Goal: Task Accomplishment & Management: Complete application form

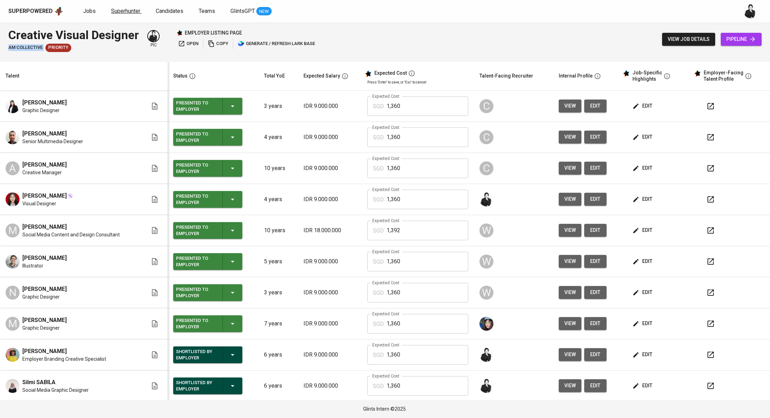
scroll to position [94, 0]
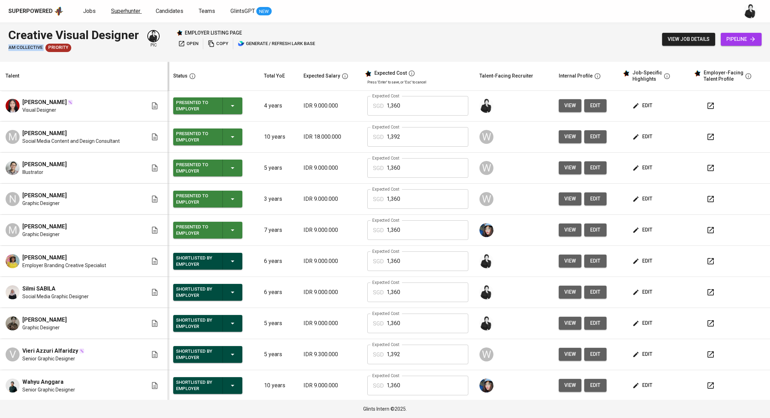
click at [118, 13] on span "Superhunter" at bounding box center [125, 11] width 29 height 7
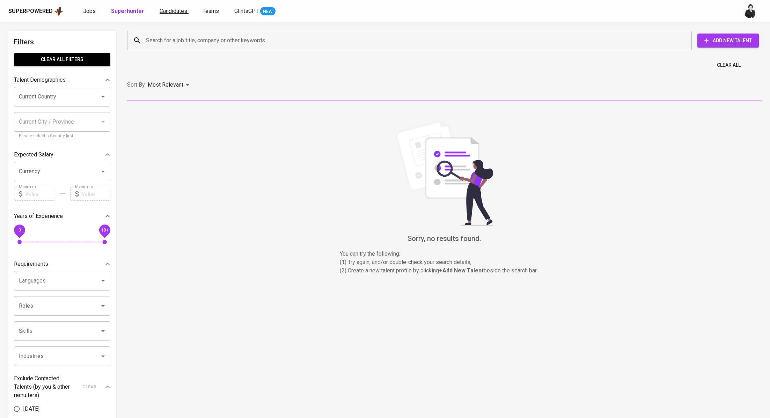
click at [173, 13] on span "Candidates" at bounding box center [174, 11] width 28 height 7
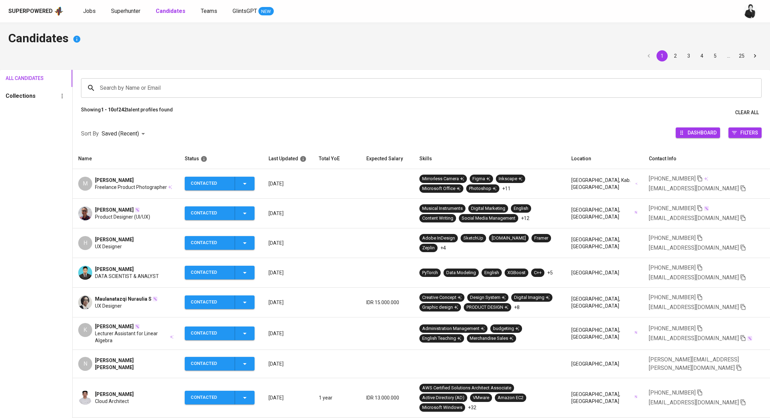
click at [134, 239] on span "Hendrawan FERNANDO" at bounding box center [114, 239] width 39 height 7
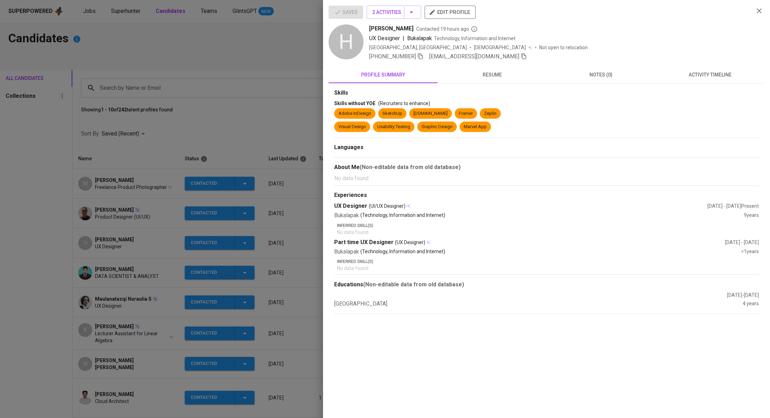
click at [219, 57] on div at bounding box center [385, 209] width 770 height 418
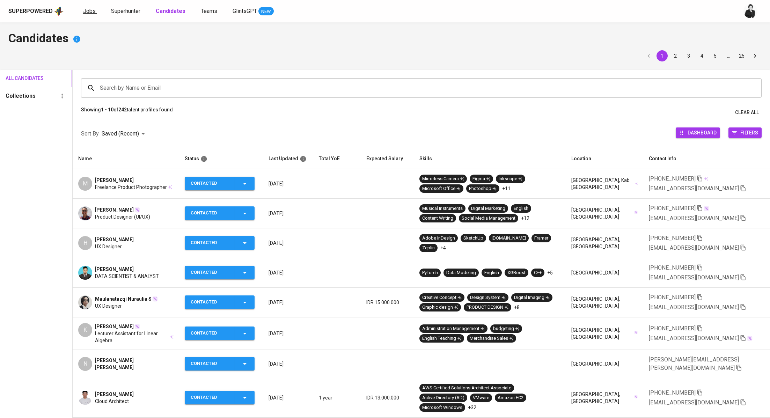
click at [83, 10] on span "Jobs" at bounding box center [89, 11] width 13 height 7
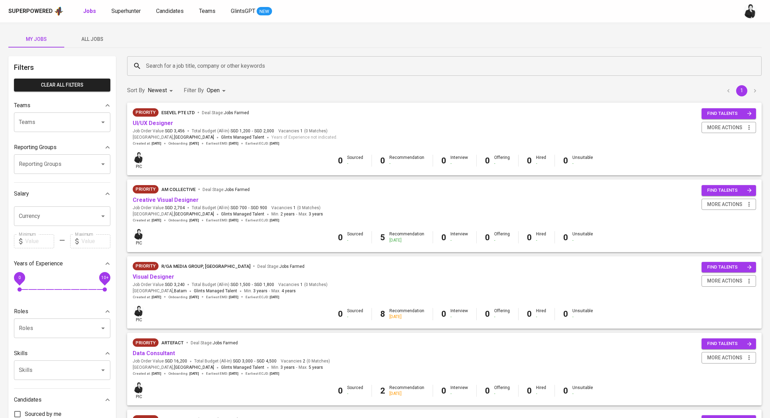
click at [94, 35] on span "All Jobs" at bounding box center [91, 39] width 47 height 9
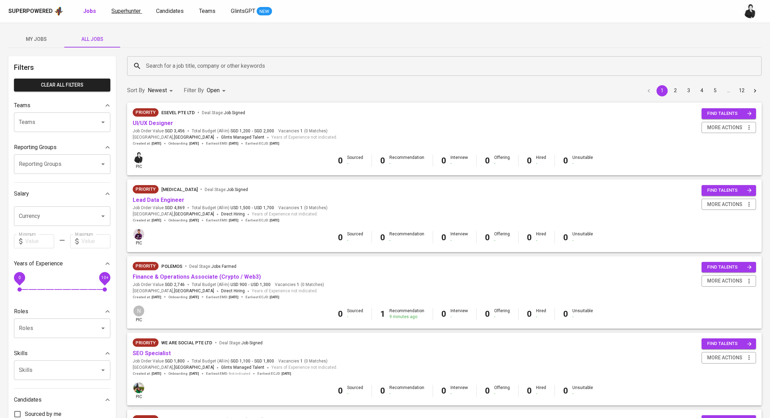
click at [140, 11] on link "Superhunter" at bounding box center [126, 11] width 31 height 9
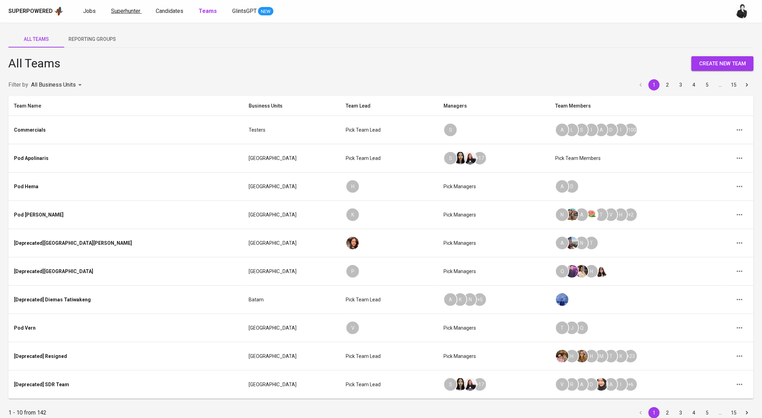
click at [127, 13] on span "Superhunter" at bounding box center [125, 11] width 29 height 7
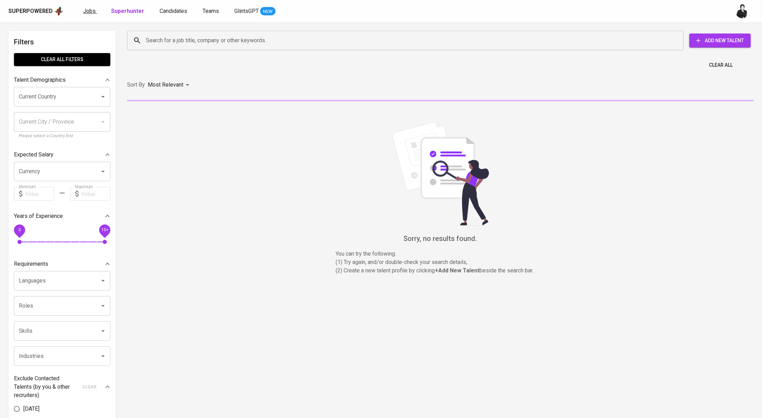
click at [90, 14] on span "Jobs" at bounding box center [89, 11] width 13 height 7
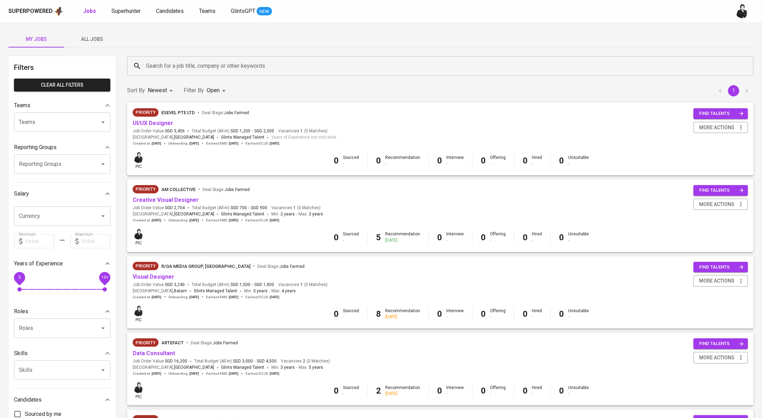
click at [90, 31] on button "All Jobs" at bounding box center [92, 39] width 56 height 17
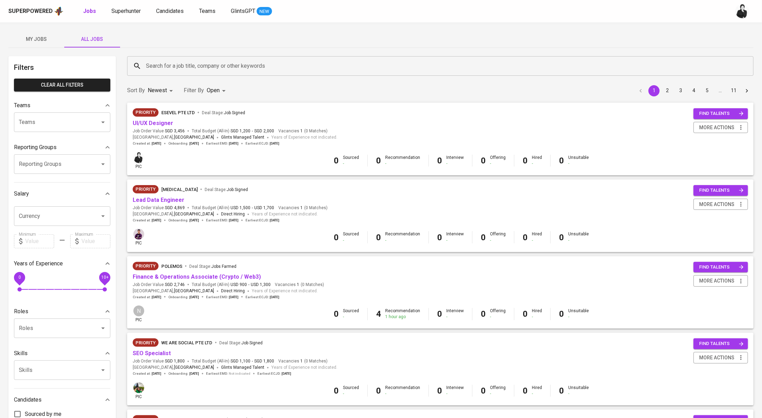
click at [162, 71] on input "Search for a job title, company or other keywords" at bounding box center [442, 65] width 596 height 13
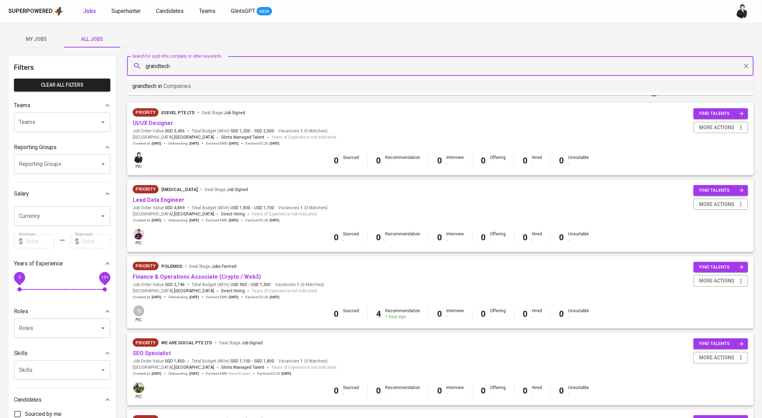
click at [167, 80] on li "grandtech in Companies" at bounding box center [440, 86] width 627 height 13
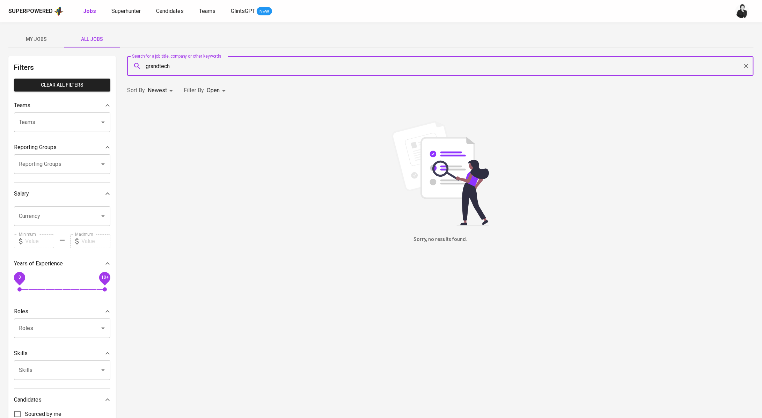
type input "grandtech"
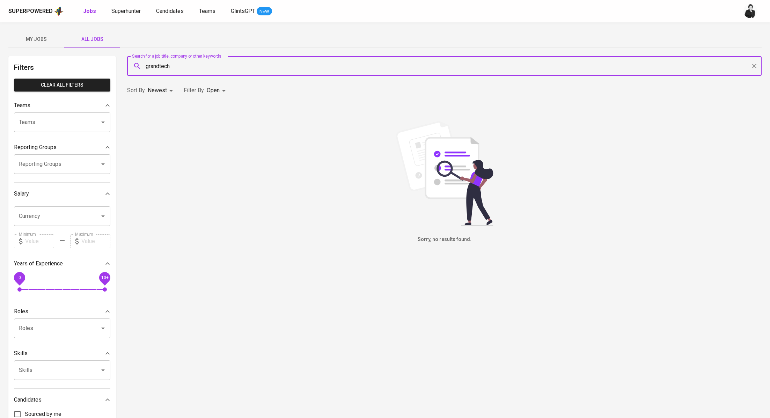
click at [219, 92] on body "Superpowered Jobs Superhunter Candidates Teams GlintsGPT NEW My Jobs All Jobs F…" at bounding box center [385, 238] width 770 height 477
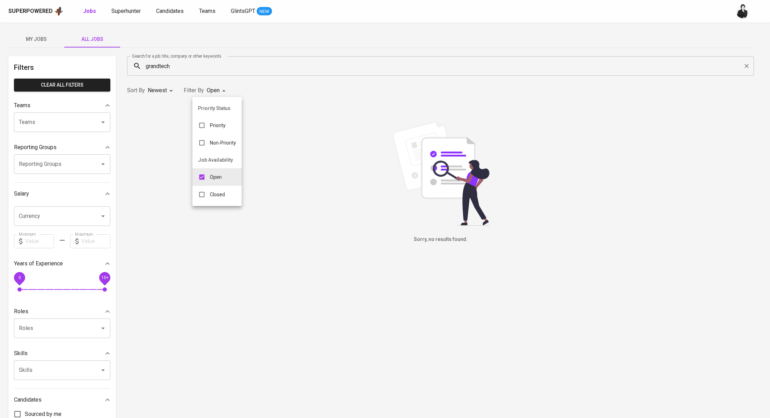
click at [214, 195] on p "Closed" at bounding box center [217, 194] width 15 height 7
type input "OPEN,CLOSE"
checkbox input "true"
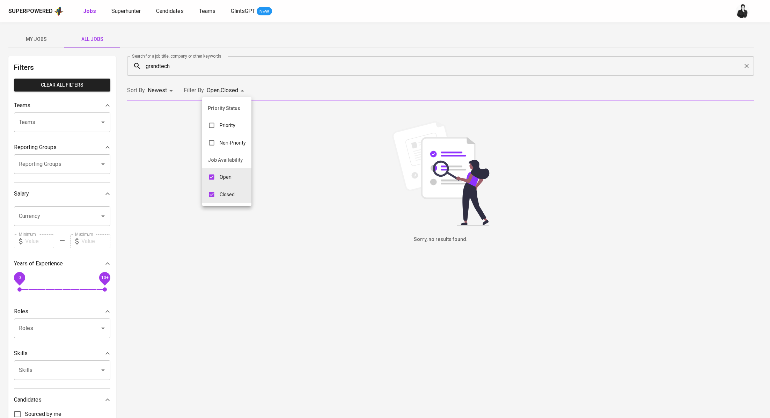
click at [216, 177] on input "checkbox" at bounding box center [211, 176] width 13 height 13
checkbox input "false"
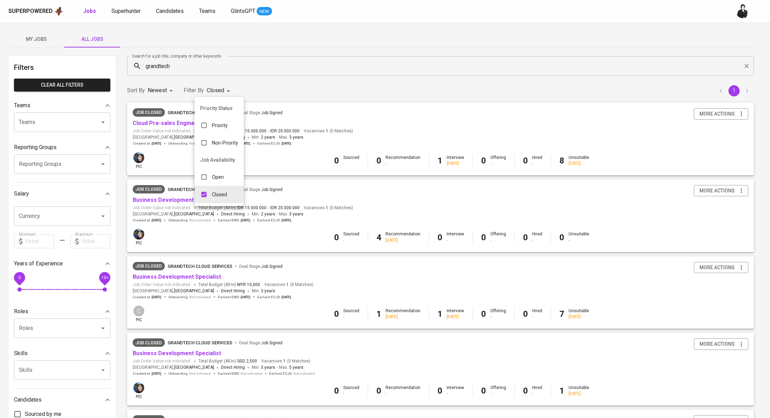
click at [334, 95] on div at bounding box center [385, 209] width 770 height 418
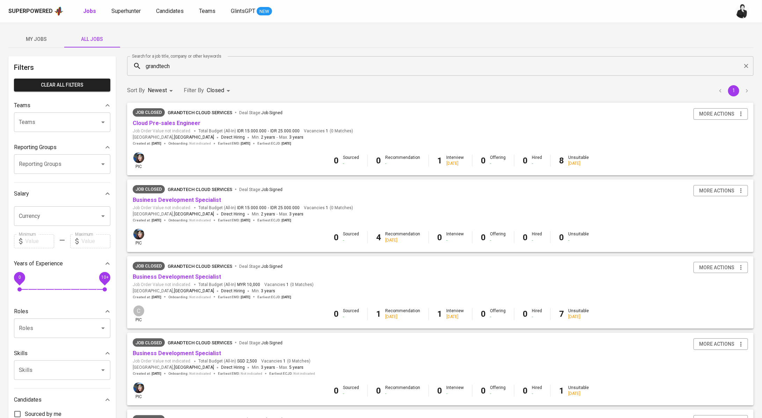
click at [46, 36] on span "My Jobs" at bounding box center [36, 39] width 47 height 9
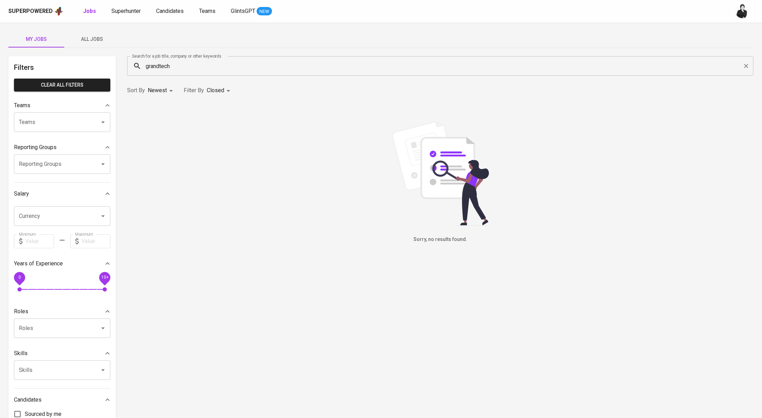
click at [91, 18] on div "Superpowered Jobs Superhunter Candidates Teams GlintsGPT NEW" at bounding box center [381, 11] width 762 height 22
click at [95, 30] on div "My Jobs All Jobs Filters Clear All filters Teams Teams Teams Reporting Groups R…" at bounding box center [381, 240] width 762 height 436
click at [97, 36] on span "All Jobs" at bounding box center [91, 39] width 47 height 9
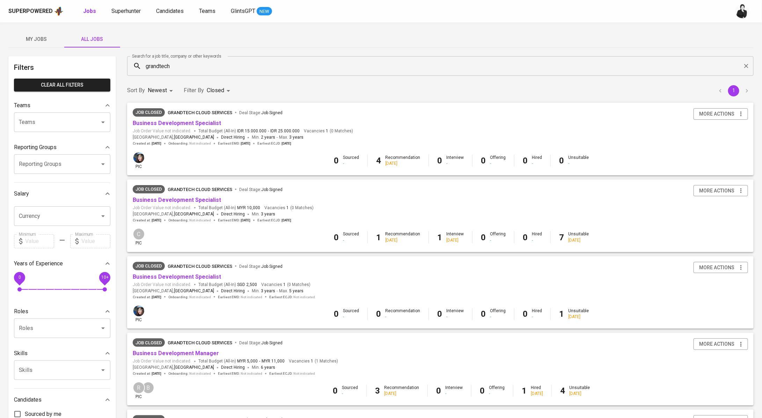
click at [216, 91] on body "Superpowered Jobs Superhunter Candidates Teams GlintsGPT NEW My Jobs All Jobs F…" at bounding box center [381, 264] width 762 height 528
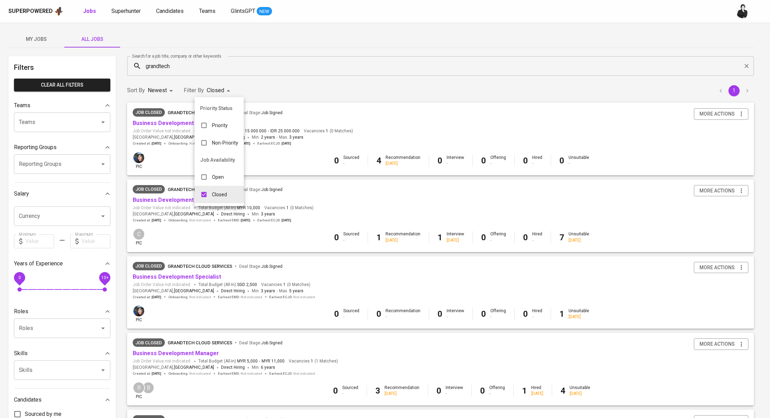
click at [224, 181] on div "Open" at bounding box center [211, 176] width 35 height 13
type input "CLOSE,OPEN"
checkbox input "true"
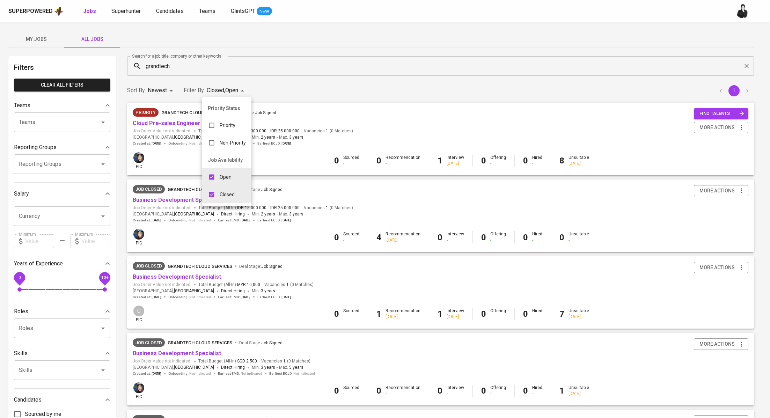
click at [335, 70] on div at bounding box center [385, 209] width 770 height 418
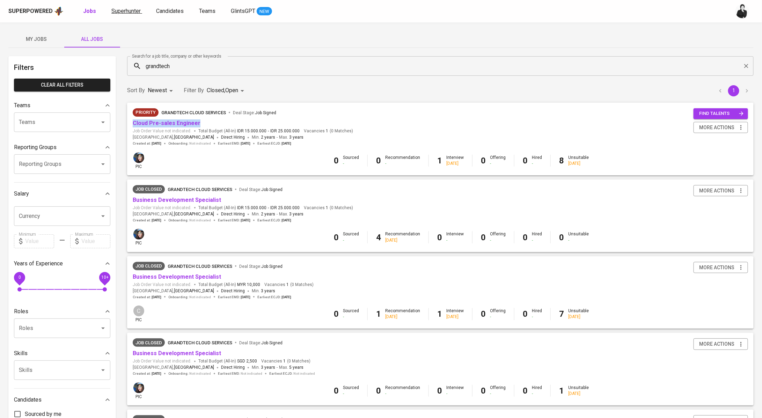
click at [132, 10] on span "Superhunter" at bounding box center [125, 11] width 29 height 7
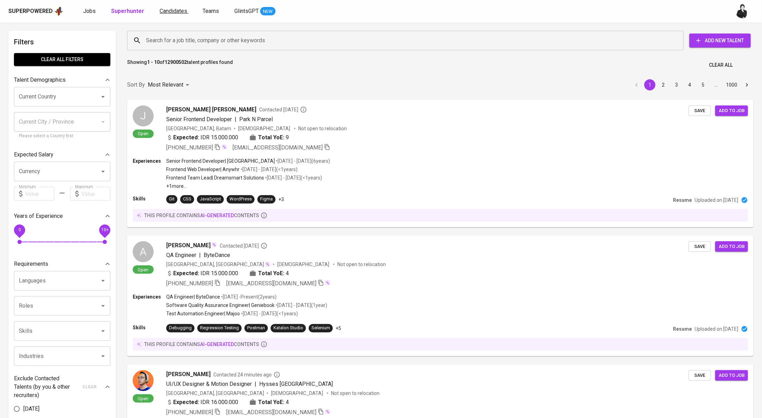
click at [171, 10] on span "Candidates" at bounding box center [174, 11] width 28 height 7
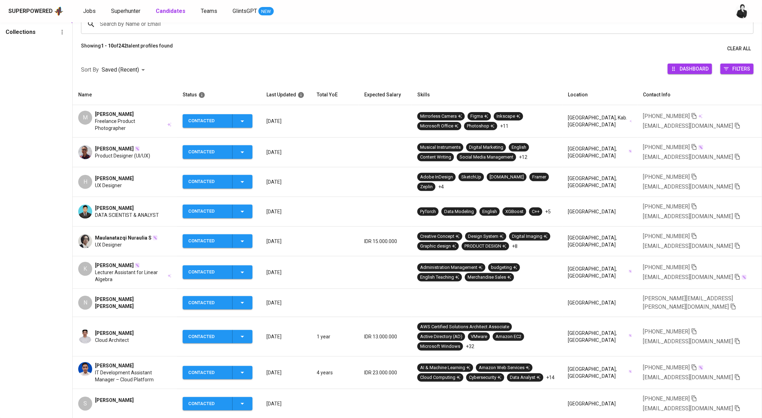
scroll to position [70, 0]
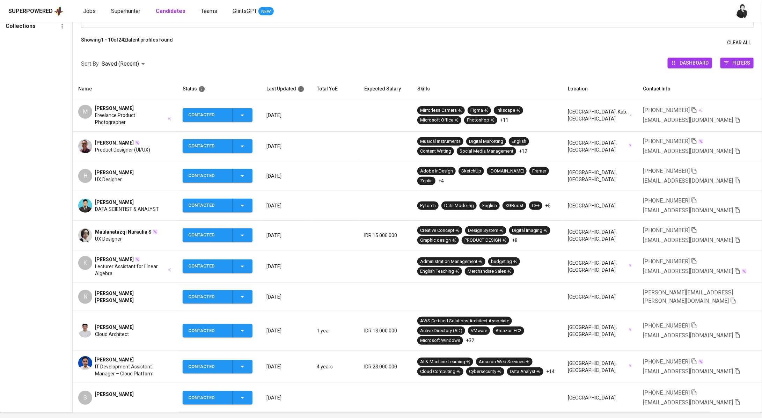
click at [146, 290] on span "[PERSON_NAME]" at bounding box center [133, 297] width 76 height 14
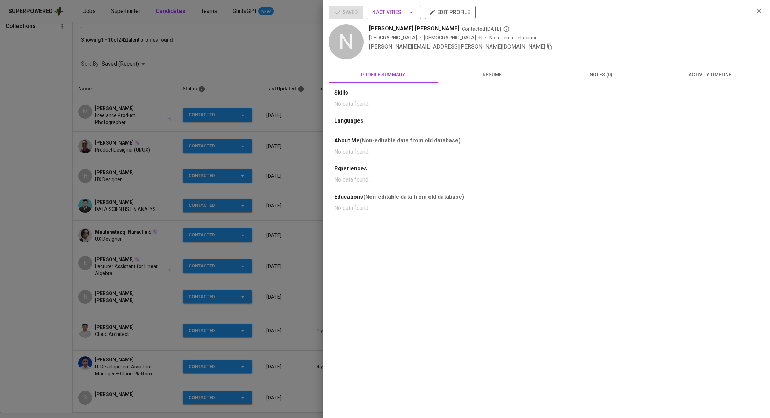
click at [546, 46] on icon "button" at bounding box center [549, 46] width 6 height 6
click at [250, 48] on div at bounding box center [385, 209] width 770 height 418
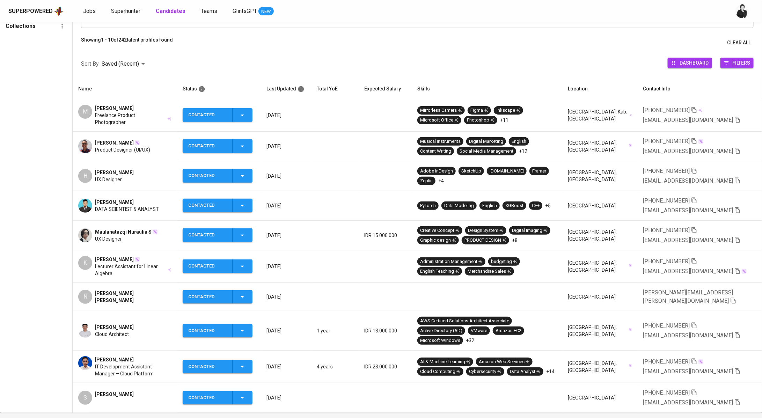
click at [121, 17] on div "Superpowered Jobs Superhunter Candidates Teams GlintsGPT NEW" at bounding box center [381, 11] width 762 height 22
click at [123, 15] on link "Superhunter" at bounding box center [126, 11] width 31 height 9
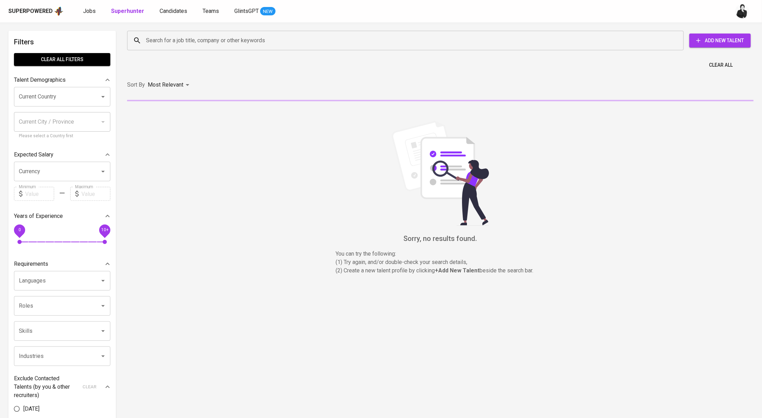
click at [177, 41] on input "Search for a job title, company or other keywords" at bounding box center [407, 40] width 526 height 13
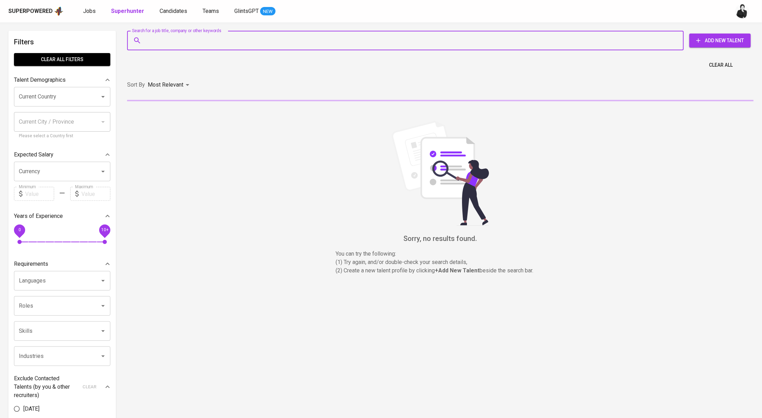
paste input "nasir@nasir.id"
type input "nasir@nasir.id"
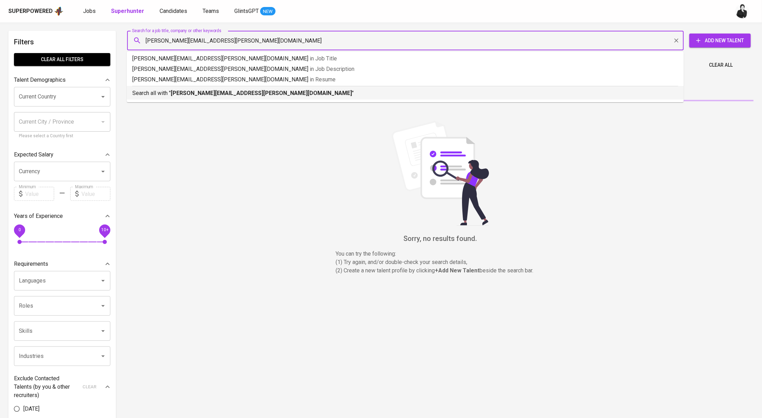
click at [207, 96] on p "Search all with " nasir@nasir.id "" at bounding box center [405, 93] width 546 height 8
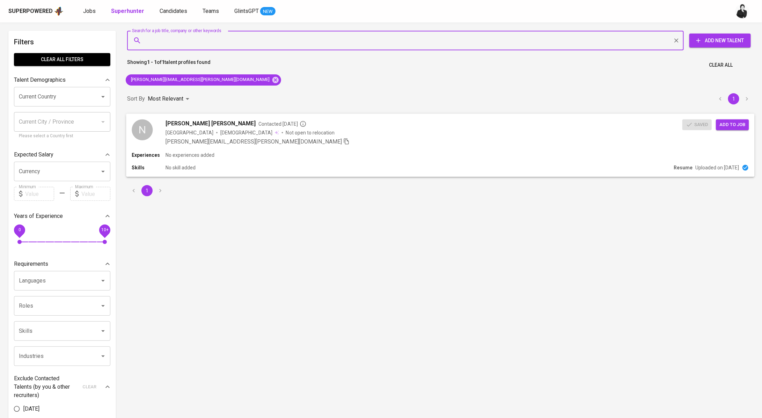
click at [740, 124] on span "Add to job" at bounding box center [732, 124] width 26 height 8
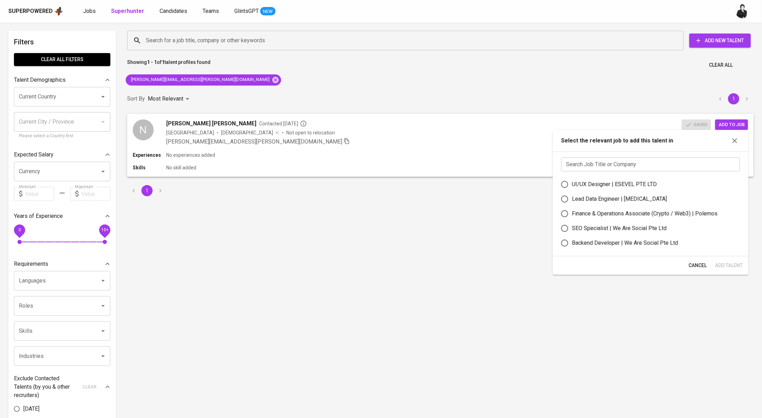
click at [619, 165] on input "text" at bounding box center [650, 164] width 179 height 14
paste input "nasir@nasir.id"
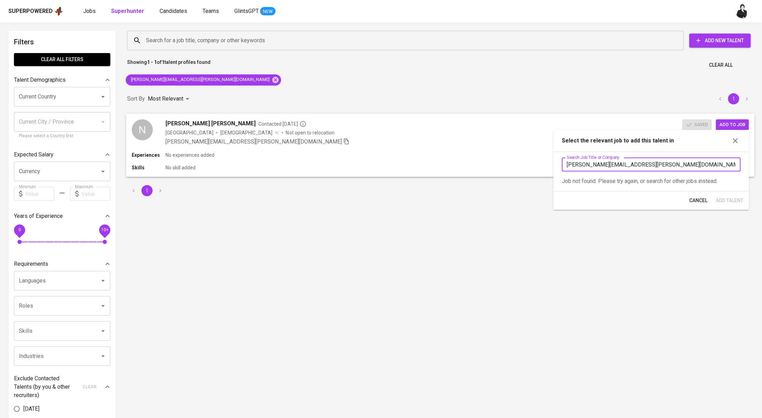
drag, startPoint x: 636, startPoint y: 165, endPoint x: 540, endPoint y: 165, distance: 96.0
click at [540, 165] on body "Superpowered Jobs Superhunter Candidates Teams GlintsGPT NEW Filters Clear All …" at bounding box center [381, 316] width 762 height 633
type input "n"
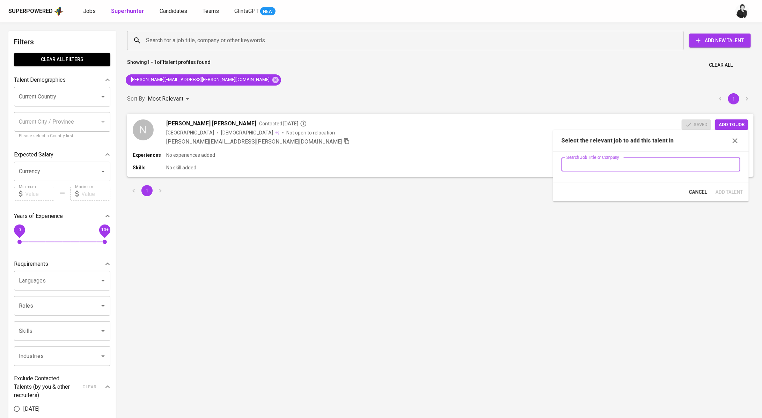
paste input "GrandTech Cloud Services"
type input "GrandTech Cloud Services"
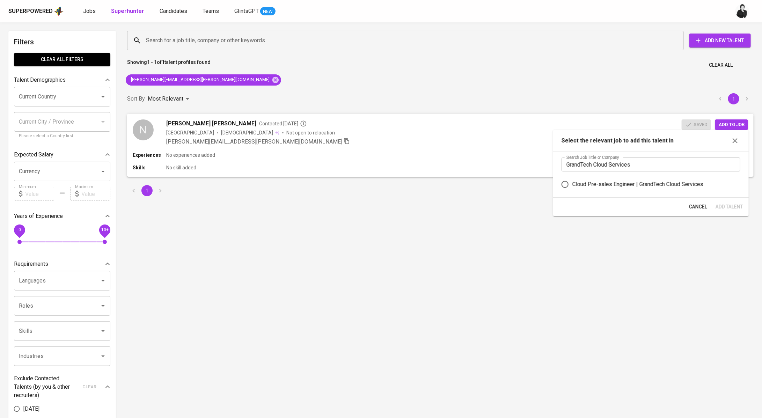
click at [651, 188] on div "Cloud Pre-sales Engineer | GrandTech Cloud Services" at bounding box center [637, 184] width 131 height 8
click at [572, 188] on input "Cloud Pre-sales Engineer | GrandTech Cloud Services" at bounding box center [565, 184] width 15 height 15
radio input "true"
click at [733, 207] on span "Add Talent" at bounding box center [729, 206] width 28 height 9
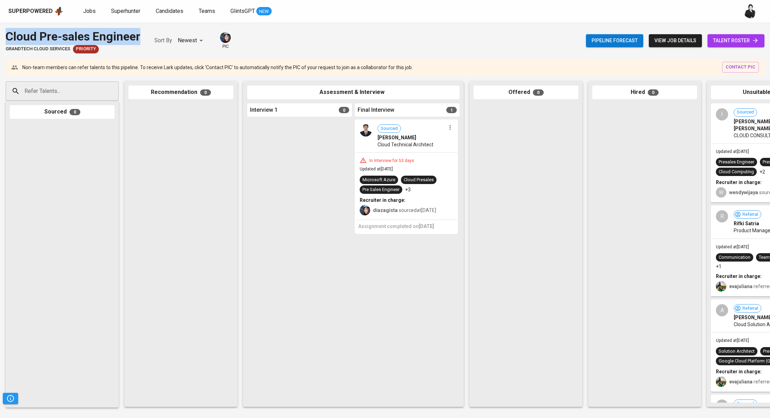
drag, startPoint x: 105, startPoint y: 32, endPoint x: 0, endPoint y: 38, distance: 104.9
click at [0, 38] on div "Cloud Pre-sales Engineer GrandTech Cloud Services Priority Sort By Newest NEWES…" at bounding box center [385, 40] width 770 height 25
copy div "Cloud Pre-sales Engineer"
click at [714, 37] on span "talent roster" at bounding box center [736, 40] width 46 height 9
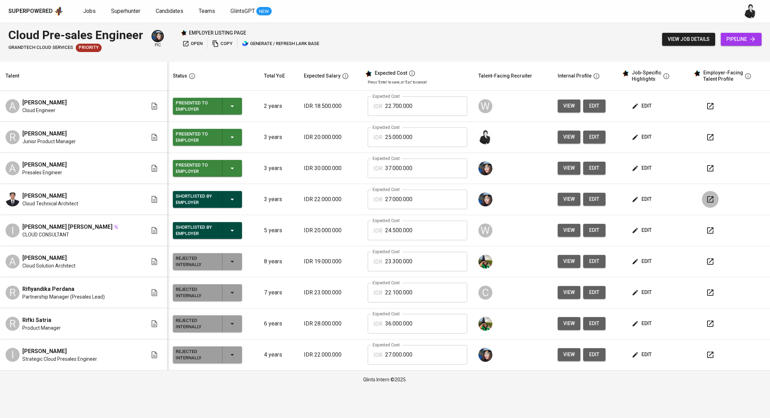
click at [706, 197] on icon "button" at bounding box center [710, 199] width 8 height 8
click at [702, 235] on button "button" at bounding box center [710, 230] width 17 height 17
drag, startPoint x: 72, startPoint y: 47, endPoint x: 0, endPoint y: 50, distance: 71.6
click at [0, 50] on div "Cloud Pre-sales Engineer GrandTech Cloud Services Priority pic employer listing…" at bounding box center [385, 39] width 770 height 34
copy span "GrandTech Cloud Services"
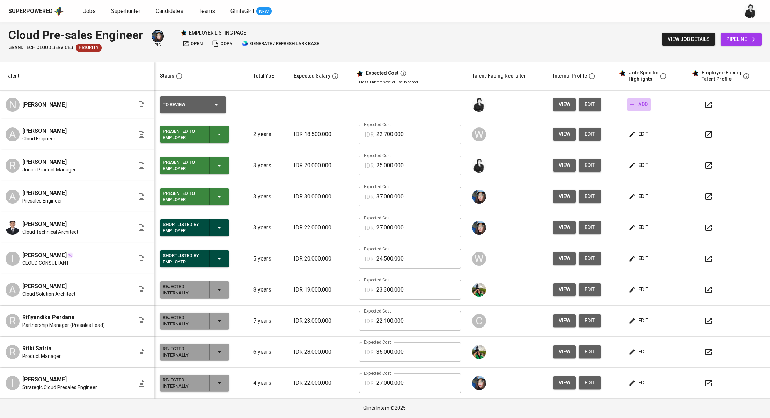
click at [632, 102] on icon "button" at bounding box center [631, 104] width 7 height 7
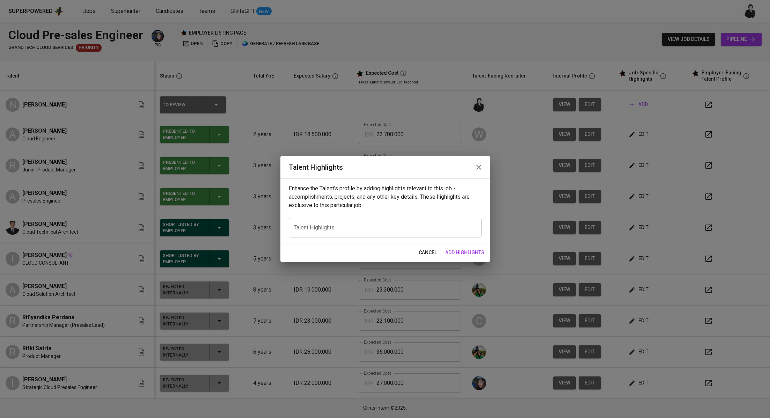
click at [477, 168] on icon "button" at bounding box center [478, 167] width 5 height 5
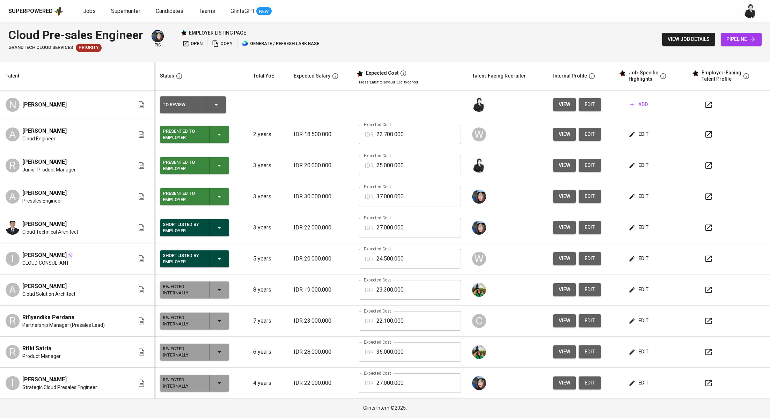
click at [580, 105] on button "edit" at bounding box center [589, 104] width 22 height 13
click at [194, 43] on span "open" at bounding box center [192, 44] width 20 height 8
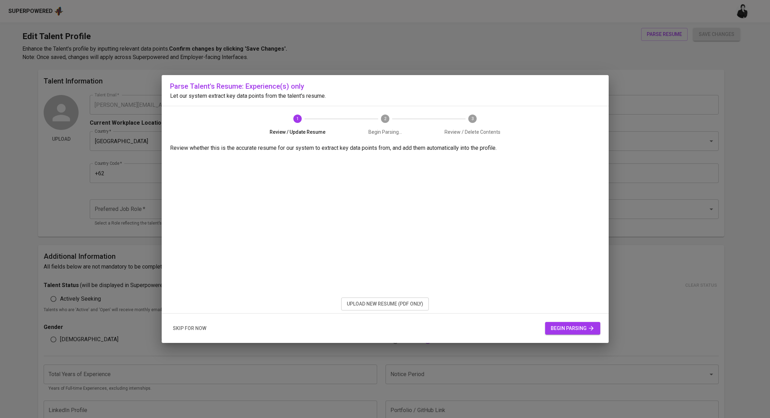
click at [349, 305] on span "upload new resume (pdf only)" at bounding box center [385, 304] width 76 height 9
click at [558, 323] on button "begin parsing" at bounding box center [572, 328] width 55 height 13
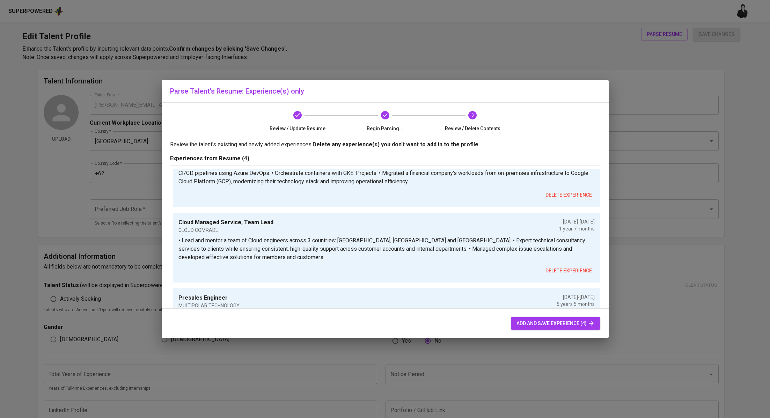
scroll to position [253, 0]
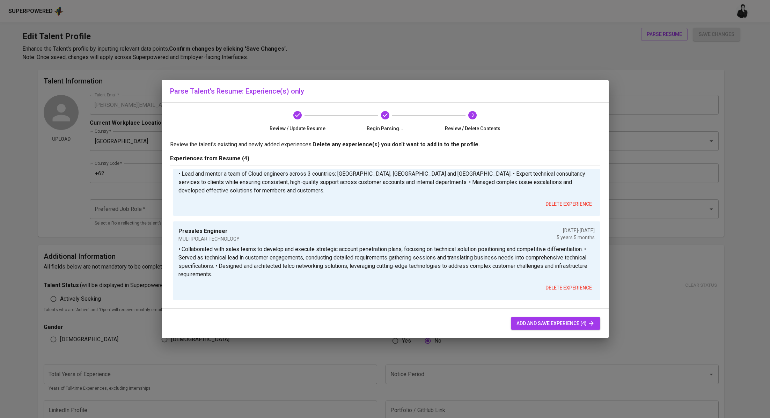
click at [566, 322] on span "add and save experience (4)" at bounding box center [555, 323] width 78 height 9
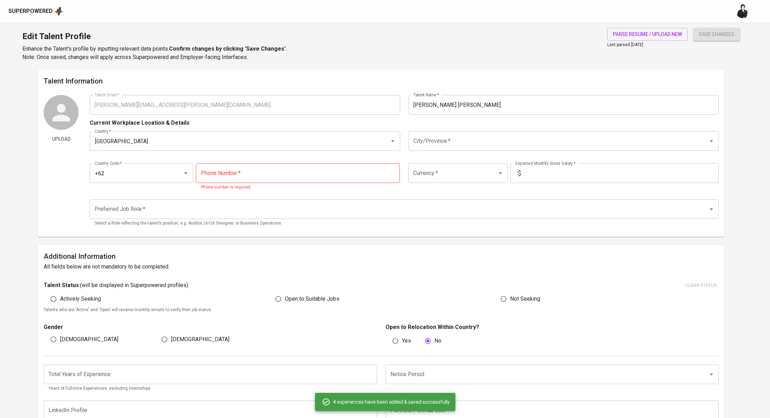
type input "+62"
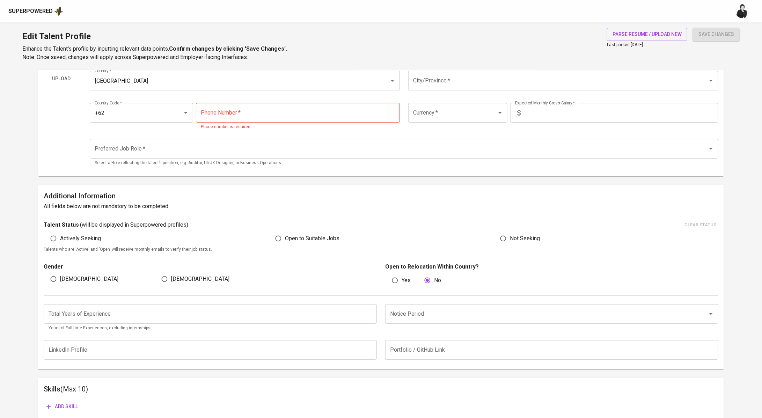
scroll to position [36, 0]
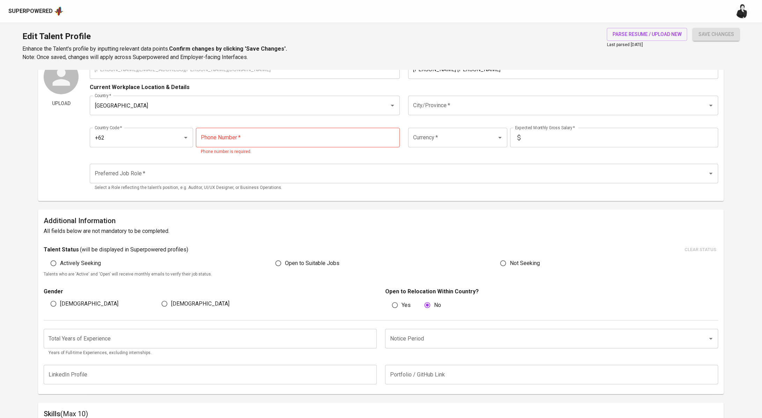
click at [95, 341] on input "number" at bounding box center [210, 339] width 333 height 20
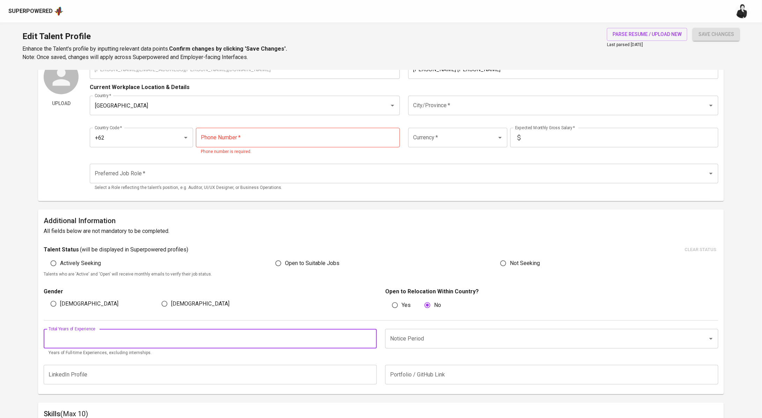
type input "1"
type input "6"
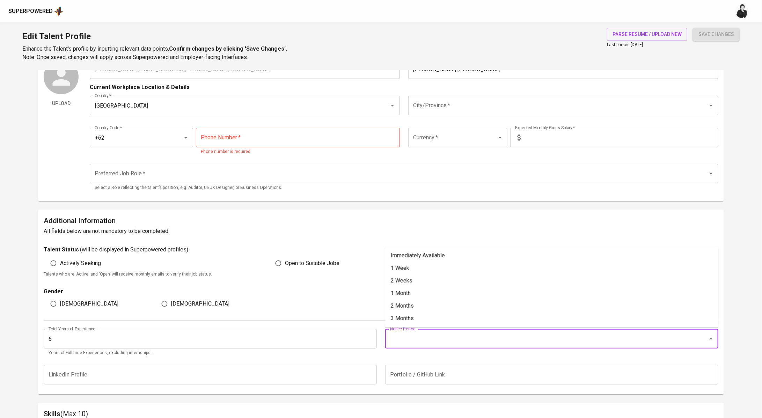
click at [425, 336] on input "Notice Period" at bounding box center [541, 338] width 307 height 13
click at [426, 369] on li "1 Month" at bounding box center [551, 371] width 333 height 13
type input "1 Month"
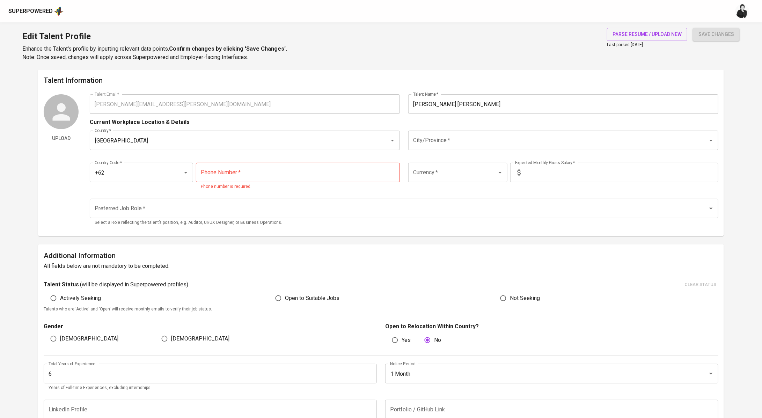
scroll to position [0, 0]
click at [301, 300] on span "Open to Suitable Jobs" at bounding box center [312, 299] width 54 height 8
click at [285, 300] on input "Open to Suitable Jobs" at bounding box center [278, 298] width 13 height 13
radio input "true"
click at [278, 167] on input "tel" at bounding box center [298, 173] width 204 height 20
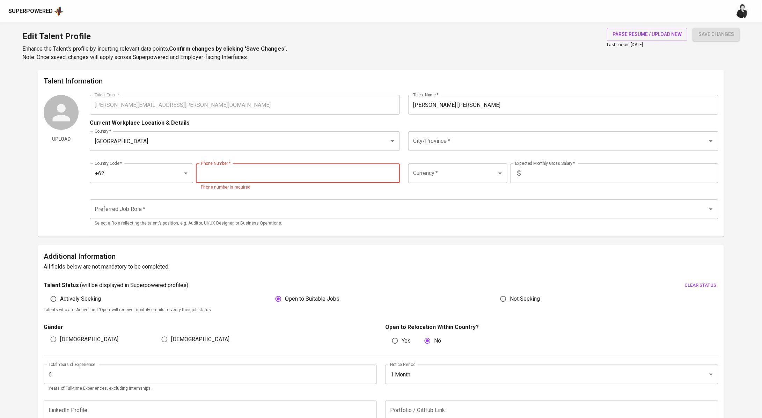
paste input "[PHONE_NUMBER]"
click at [485, 170] on div "Currency *" at bounding box center [457, 173] width 99 height 20
type input "[PHONE_NUMBER]"
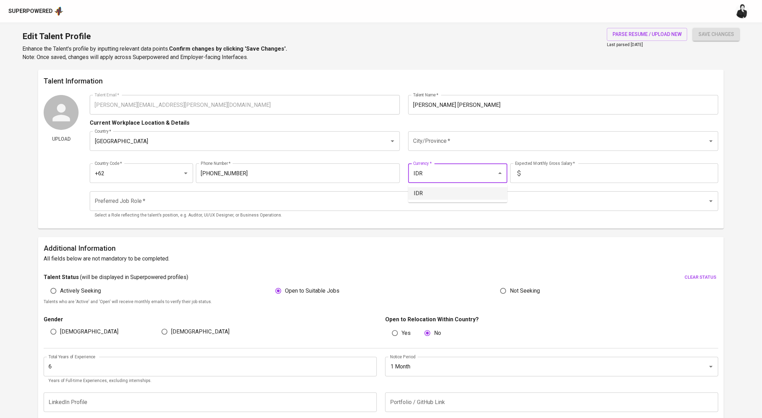
drag, startPoint x: 451, startPoint y: 193, endPoint x: 523, endPoint y: 183, distance: 72.9
click at [451, 193] on li "IDR" at bounding box center [457, 193] width 99 height 13
type input "IDR"
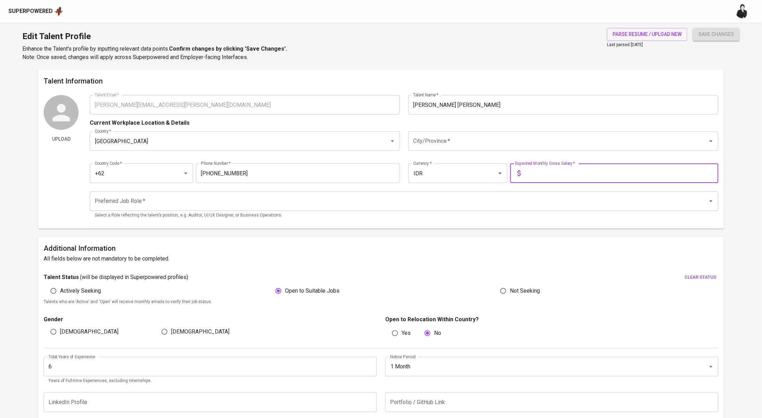
click at [557, 175] on input "text" at bounding box center [620, 173] width 195 height 20
type input "22.000.000"
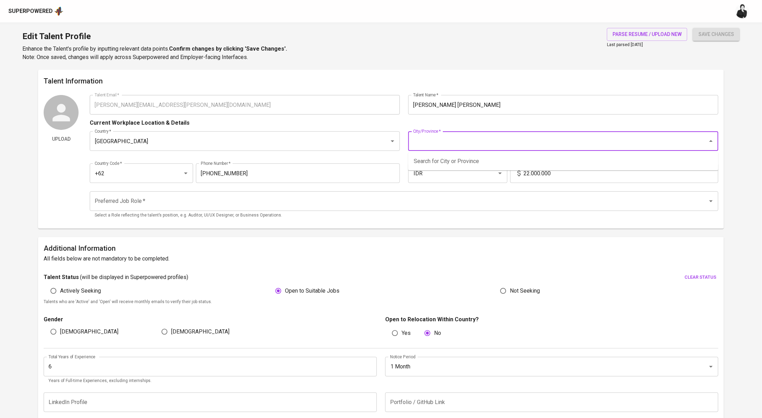
click at [473, 145] on input "City/Province   *" at bounding box center [553, 140] width 284 height 13
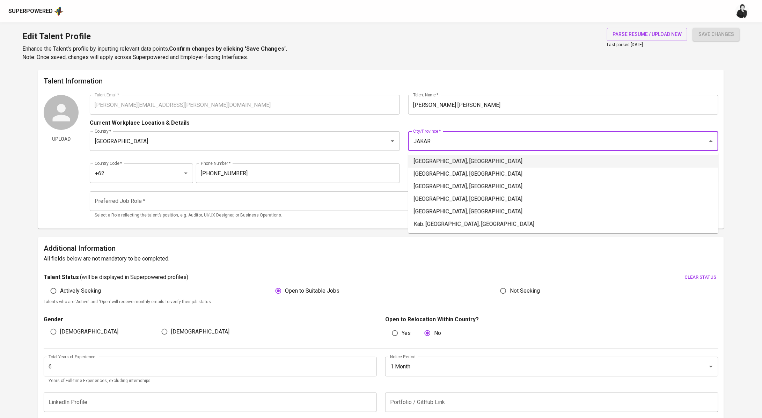
click at [496, 158] on li "Jakarta Selatan, DKI Jakarta" at bounding box center [563, 161] width 310 height 13
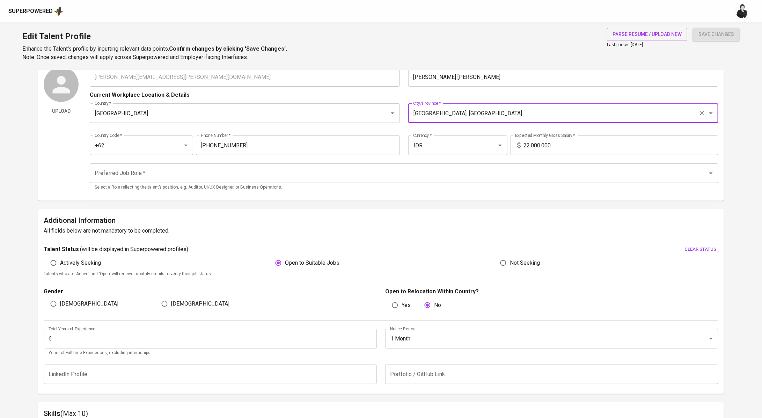
scroll to position [156, 0]
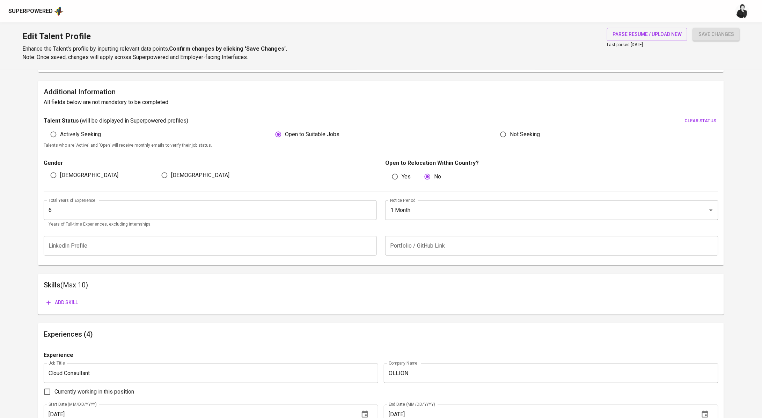
type input "Jakarta Selatan, DKI Jakarta"
click at [62, 297] on button "Add skill" at bounding box center [62, 302] width 37 height 13
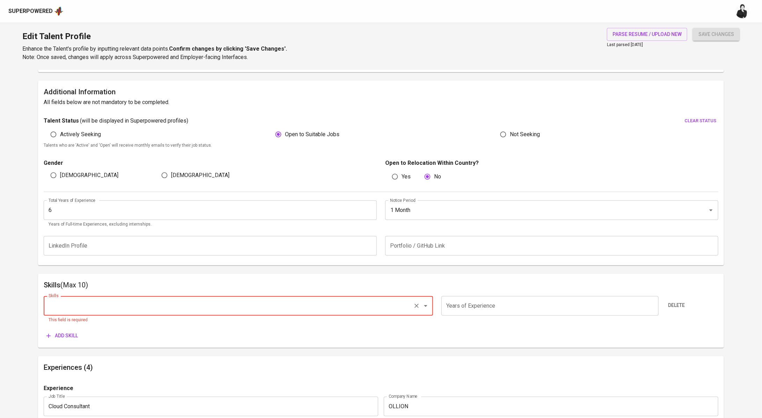
paste input "Google Cloud Platform (GCP)"
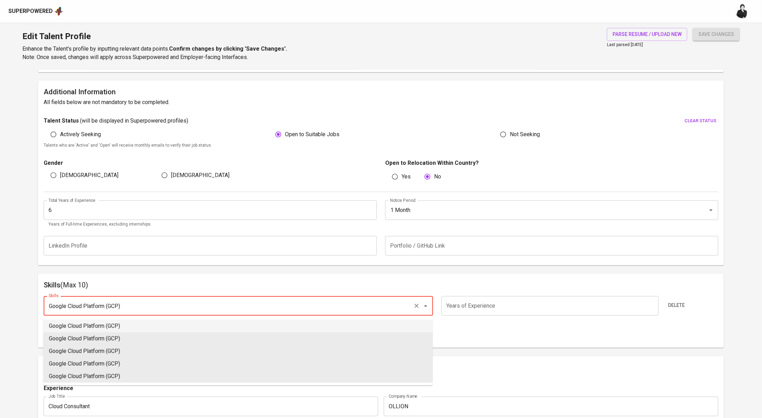
click at [153, 327] on li "Google Cloud Platform (GCP)" at bounding box center [237, 326] width 389 height 13
type input "Google Cloud Platform (GCP)"
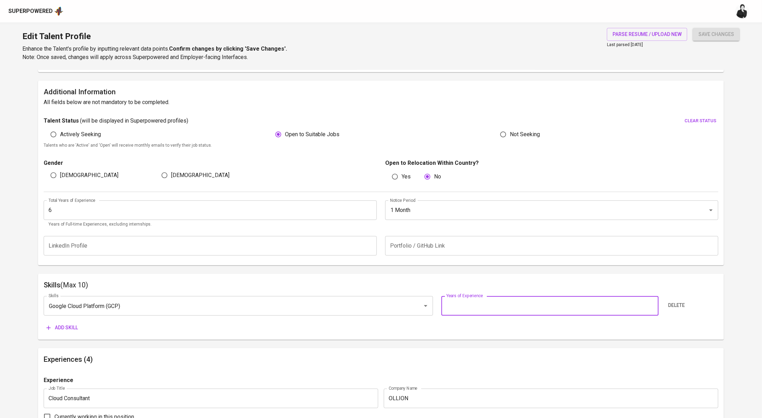
click at [523, 309] on input "number" at bounding box center [549, 306] width 217 height 20
type input "6"
click at [74, 324] on span "Add skill" at bounding box center [61, 327] width 31 height 9
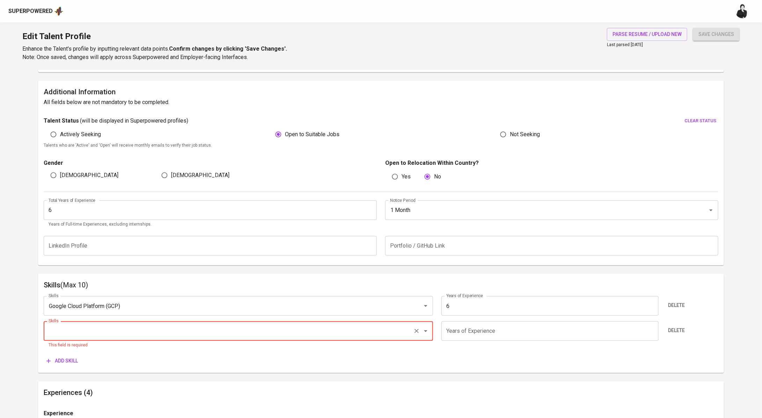
paste input "Amazon Web Services (AWS)"
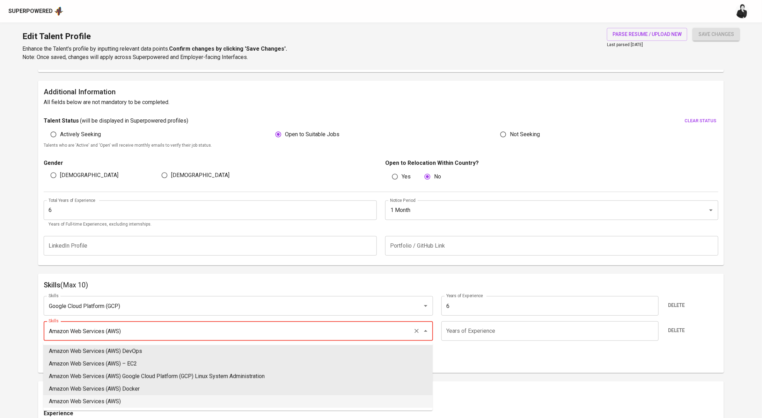
click at [162, 396] on li "Amazon Web Services (AWS)" at bounding box center [237, 401] width 389 height 13
type input "Amazon Web Services (AWS)"
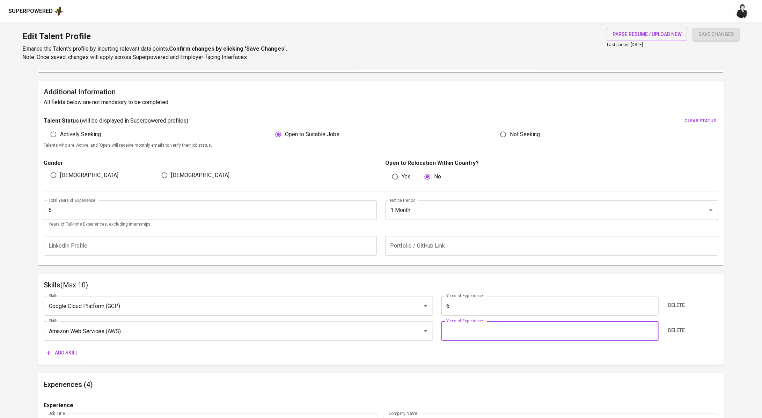
click at [471, 332] on input "number" at bounding box center [549, 331] width 217 height 20
type input "6"
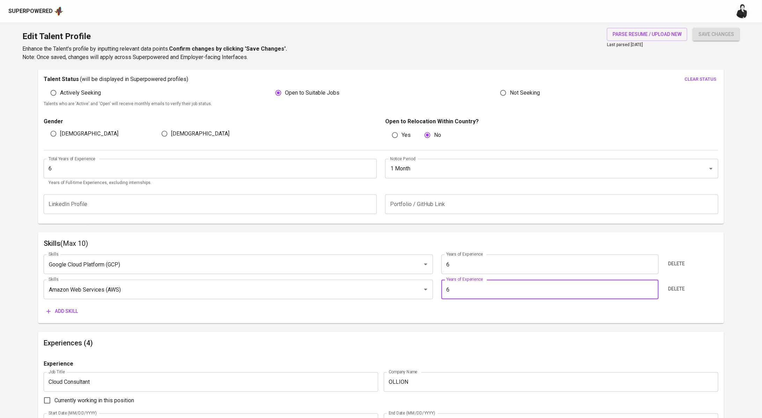
scroll to position [238, 0]
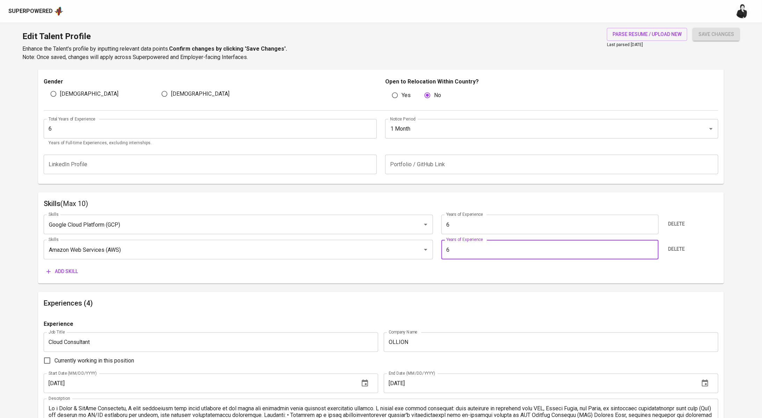
click at [75, 271] on span "Add skill" at bounding box center [61, 271] width 31 height 9
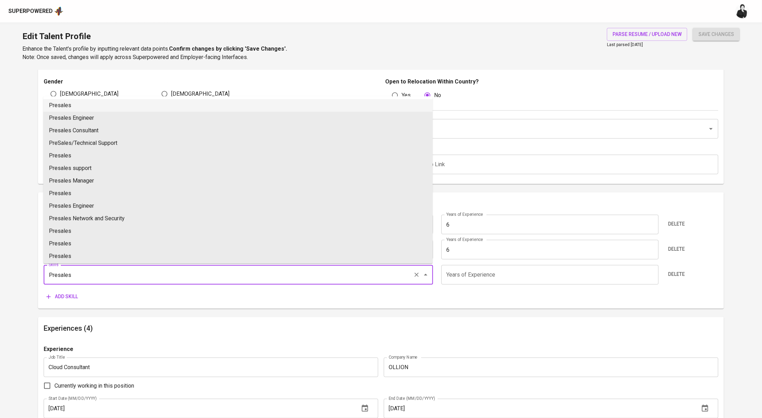
click at [160, 106] on li "Presales" at bounding box center [237, 105] width 389 height 13
type input "Presales"
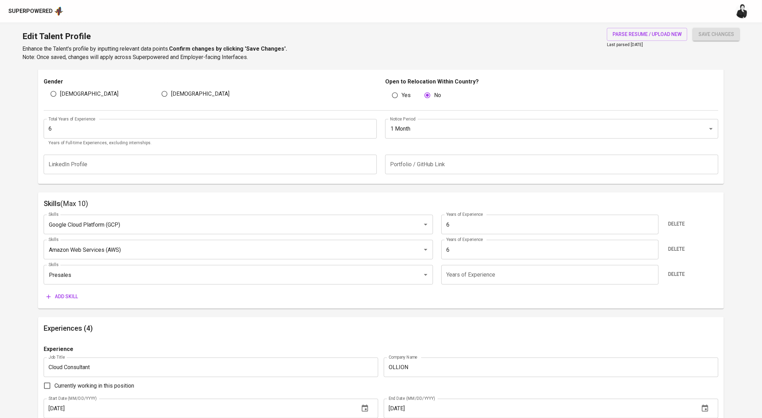
click at [511, 278] on input "number" at bounding box center [549, 275] width 217 height 20
type input "6"
click at [61, 298] on span "Add skill" at bounding box center [61, 296] width 31 height 9
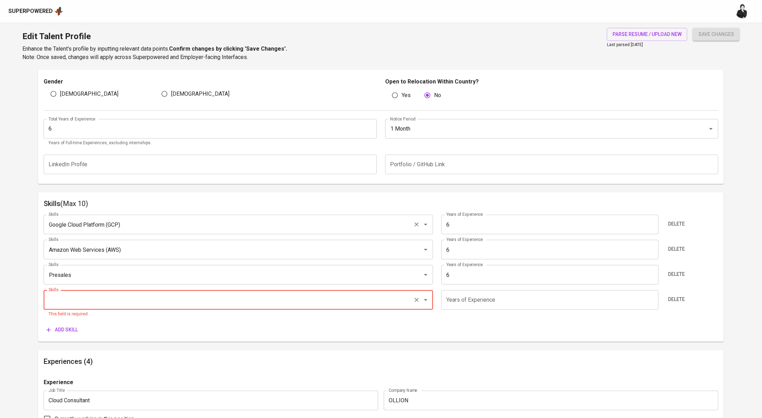
paste input "Presales Engineer"
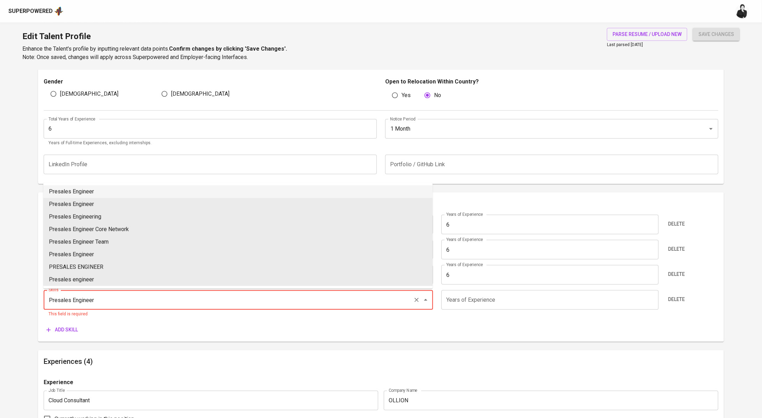
click at [119, 194] on li "Presales Engineer" at bounding box center [237, 191] width 389 height 13
type input "Presales Engineer"
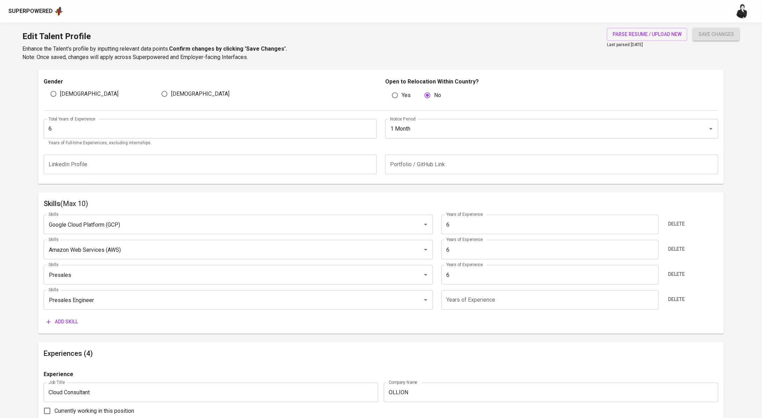
click at [490, 308] on input "number" at bounding box center [549, 300] width 217 height 20
type input "6"
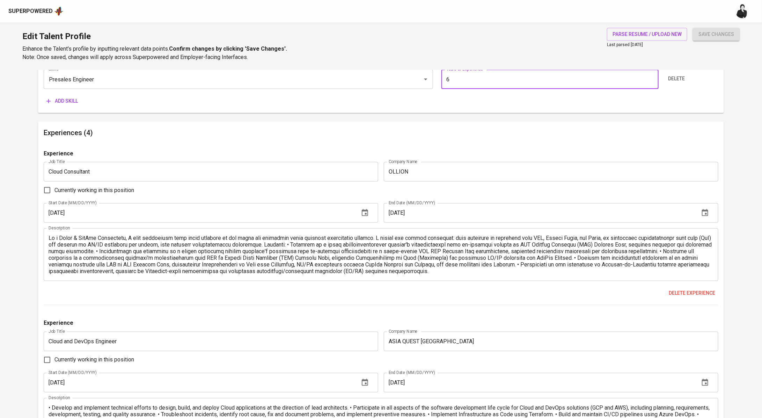
scroll to position [361, 0]
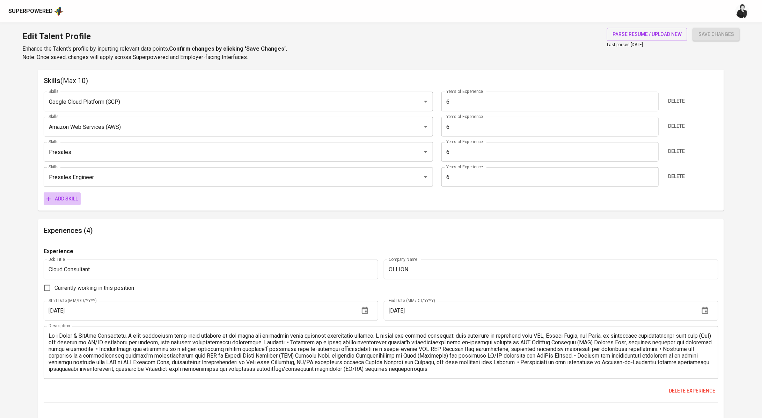
click at [70, 200] on span "Add skill" at bounding box center [61, 198] width 31 height 9
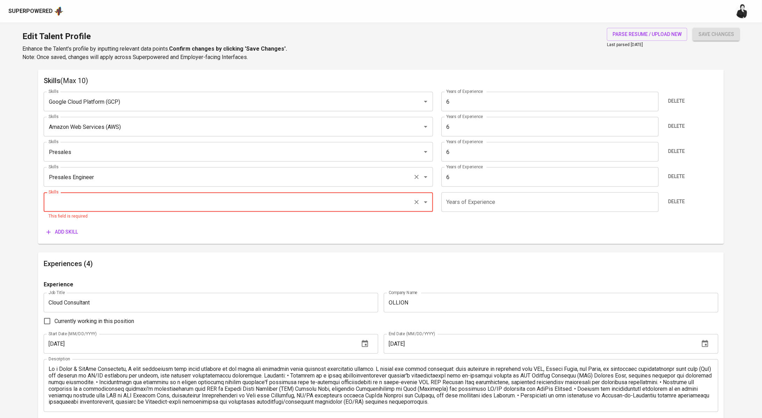
paste input "Cloud Computing"
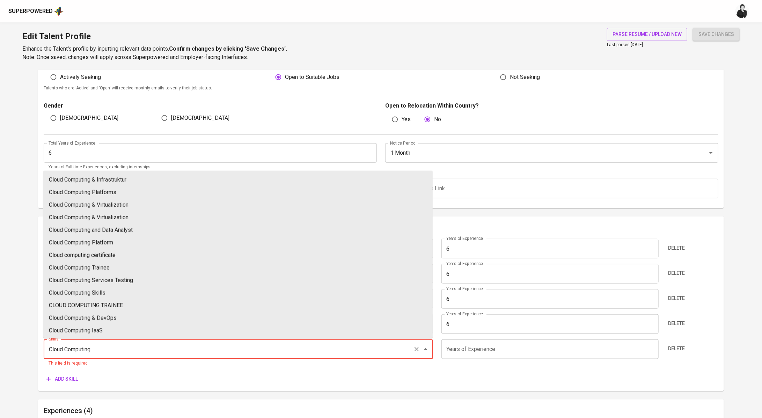
scroll to position [140, 0]
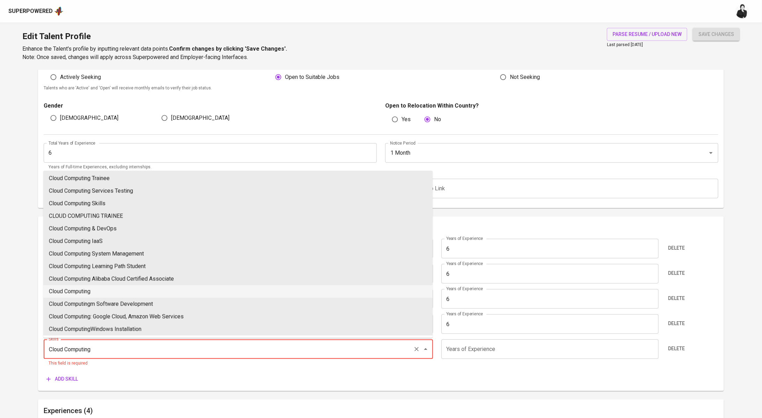
click at [131, 289] on li "Cloud Computing" at bounding box center [237, 291] width 389 height 13
type input "Cloud Computing"
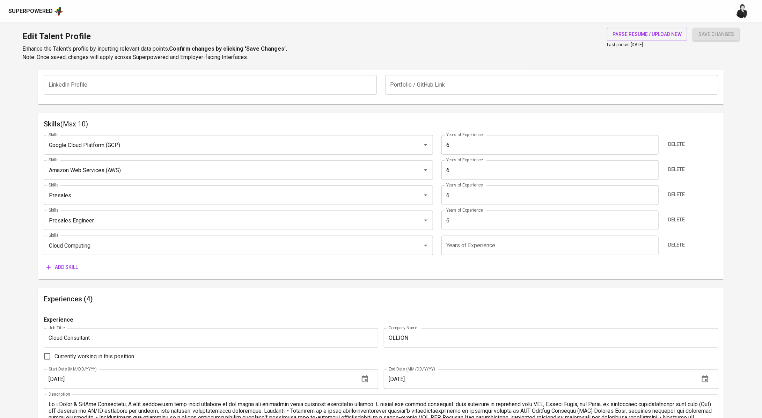
scroll to position [344, 0]
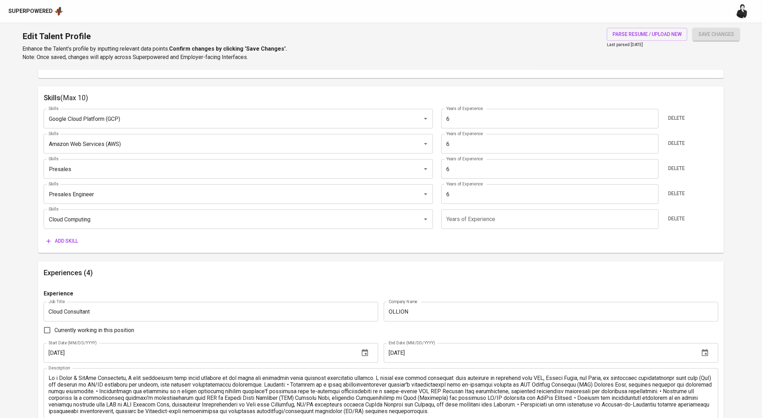
click at [485, 221] on input "number" at bounding box center [549, 219] width 217 height 20
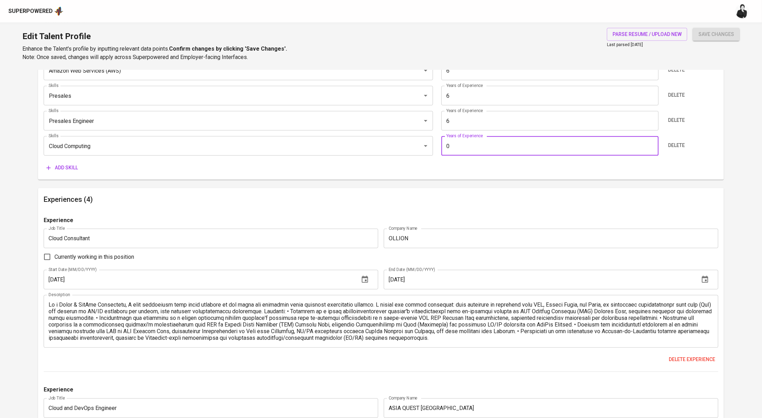
scroll to position [426, 0]
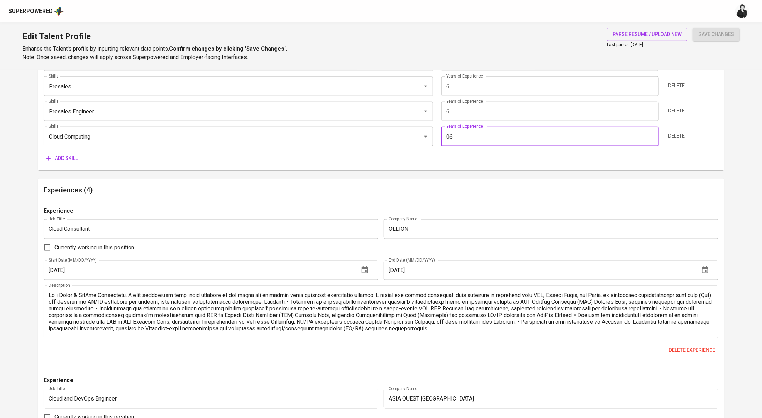
type input "0"
type input "6"
click at [66, 163] on button "Add skill" at bounding box center [62, 158] width 37 height 13
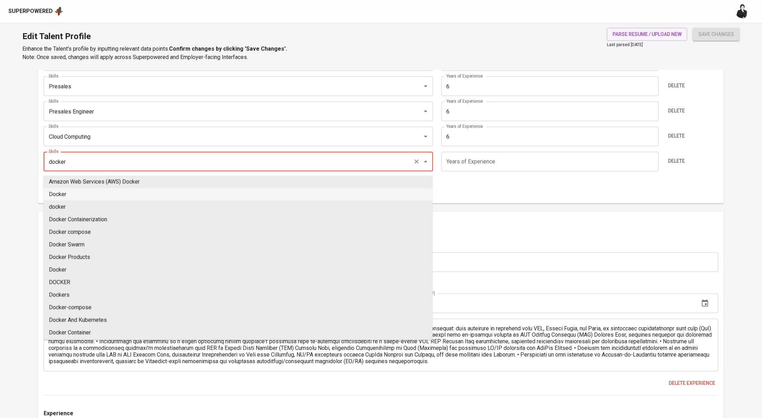
click at [115, 195] on li "Docker" at bounding box center [237, 194] width 389 height 13
type input "Docker"
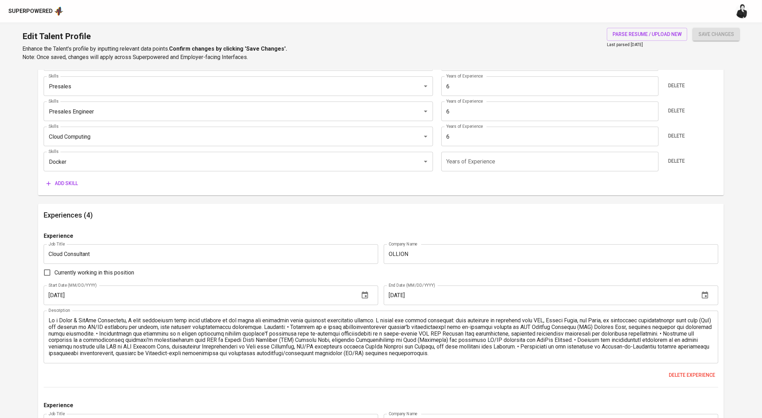
click at [530, 163] on input "number" at bounding box center [549, 162] width 217 height 20
type input "6"
click at [60, 182] on span "Add skill" at bounding box center [61, 183] width 31 height 9
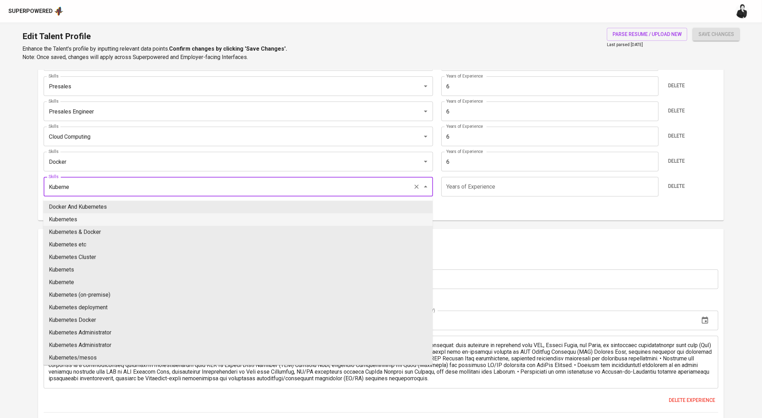
click at [51, 217] on li "Kubernetes" at bounding box center [237, 219] width 389 height 13
type input "Kubernetes"
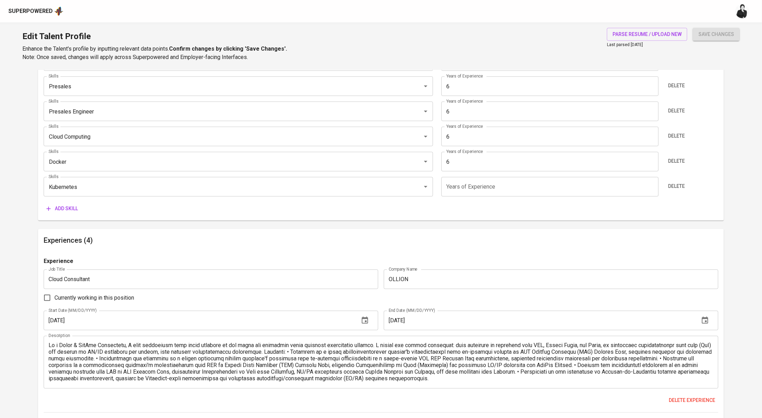
click at [483, 184] on input "number" at bounding box center [549, 187] width 217 height 20
type input "6"
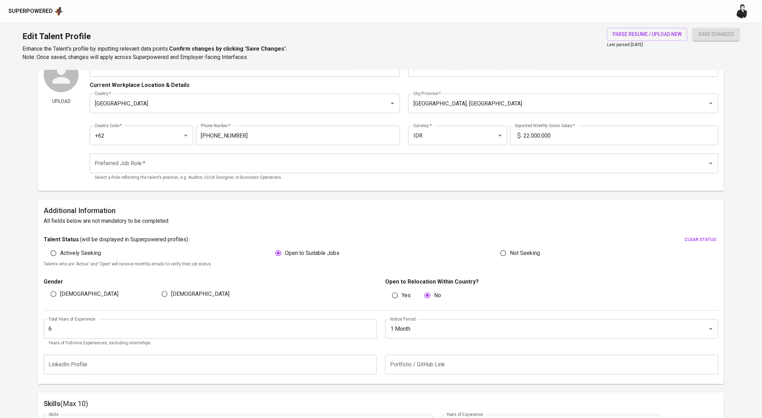
scroll to position [0, 0]
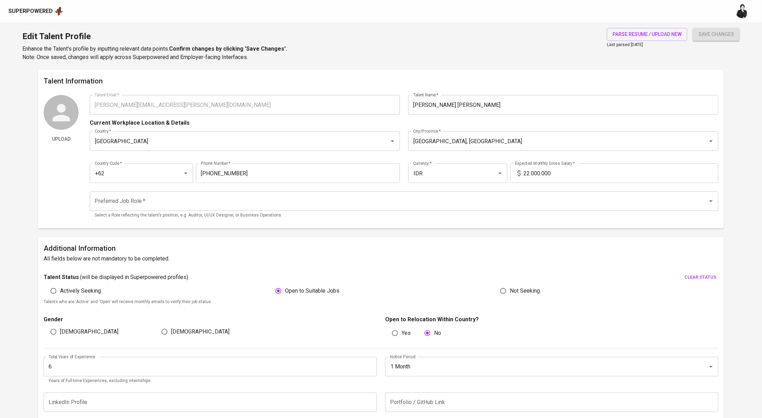
click at [714, 36] on span "save changes" at bounding box center [716, 34] width 36 height 9
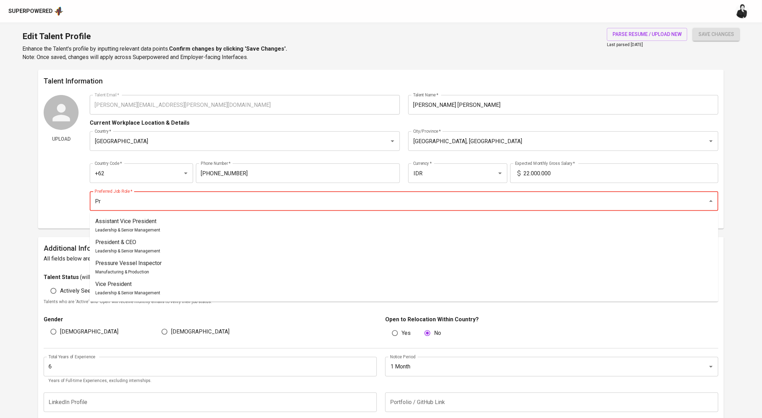
type input "P"
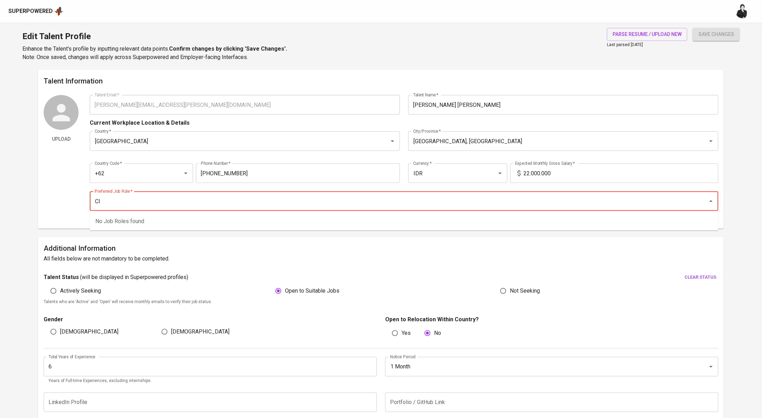
type input "C"
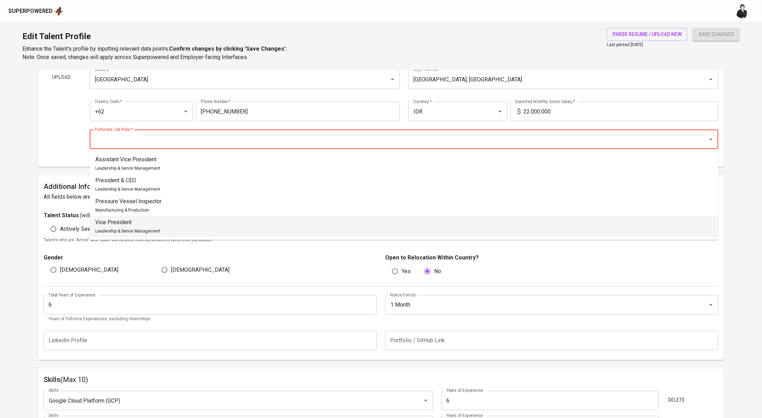
scroll to position [42, 0]
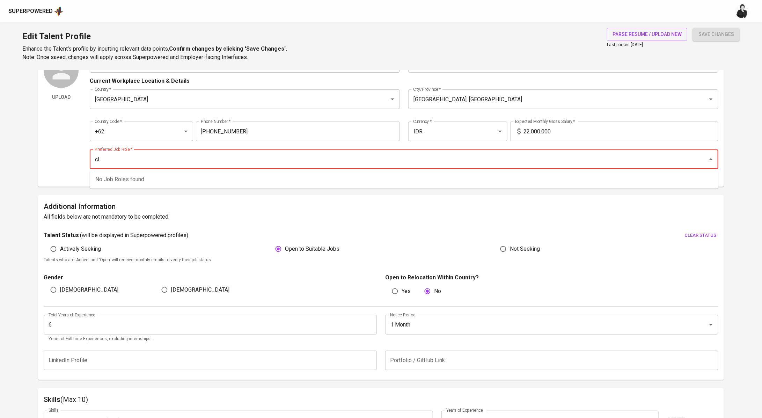
type input "c"
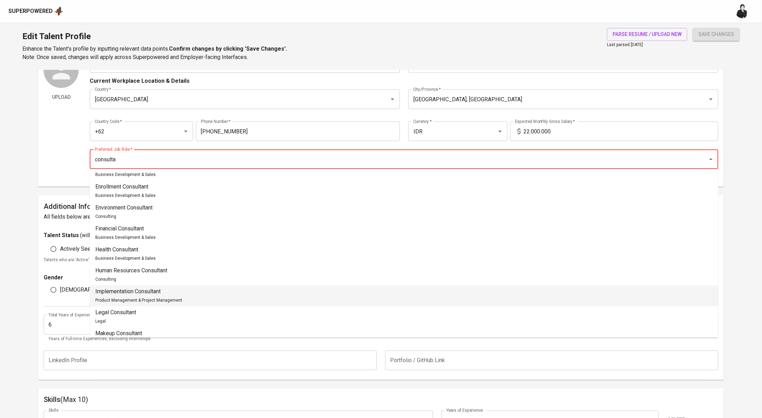
scroll to position [97, 0]
click at [95, 162] on input "consulta" at bounding box center [394, 159] width 603 height 13
drag, startPoint x: 97, startPoint y: 160, endPoint x: 114, endPoint y: 151, distance: 19.2
click at [97, 160] on input "consulta" at bounding box center [394, 159] width 603 height 13
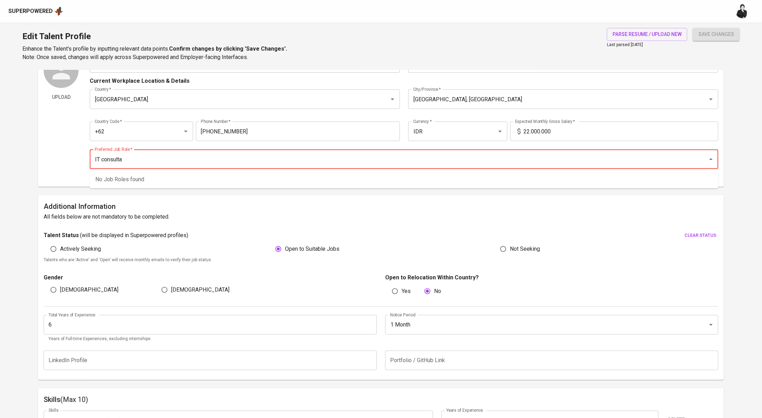
click at [135, 161] on input "IT consulta" at bounding box center [394, 159] width 603 height 13
type input "IT consultant"
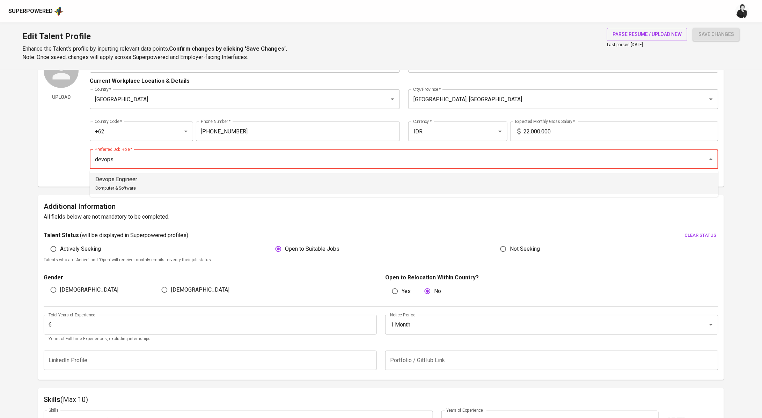
click at [169, 182] on li "Devops Engineer Computer & Software" at bounding box center [404, 183] width 628 height 21
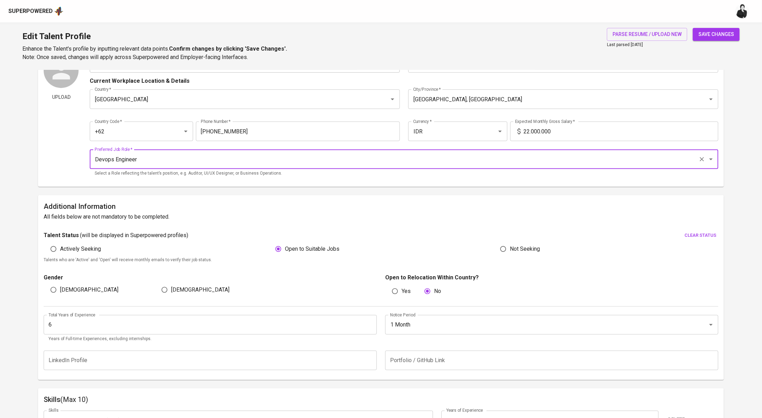
type input "Devops Engineer"
click at [701, 30] on span "save changes" at bounding box center [716, 34] width 36 height 9
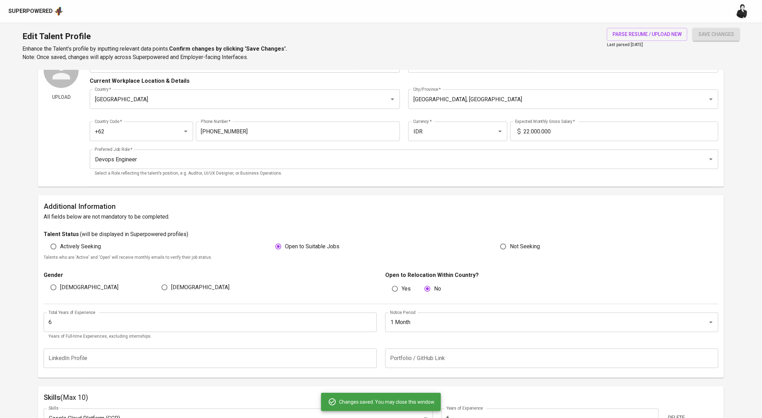
type input "Kubernetes"
type input "Docker"
type input "Cloud Computing"
type input "Presales"
type input "Amazon Web Services (AWS)"
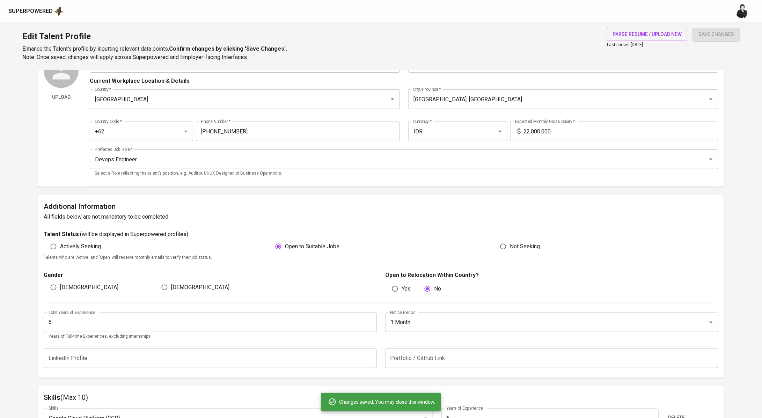
type input "Google Cloud Platform (GCP)"
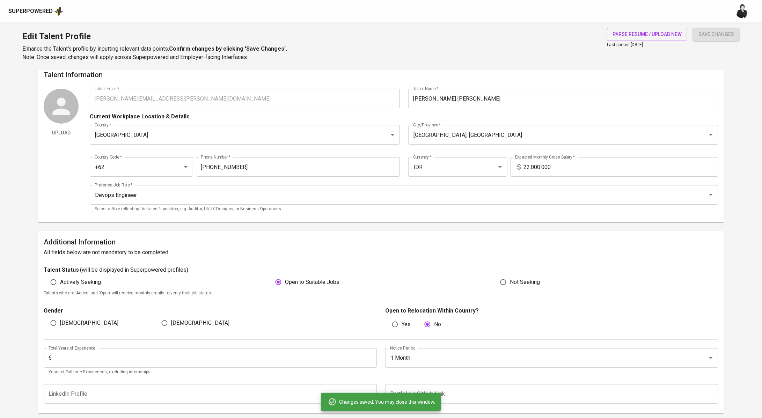
scroll to position [0, 0]
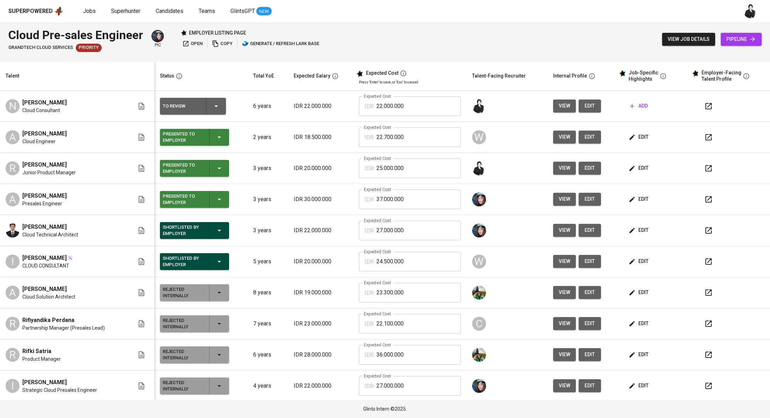
click at [704, 169] on icon "button" at bounding box center [708, 168] width 8 height 8
click at [704, 107] on icon "button" at bounding box center [708, 106] width 8 height 8
click at [633, 108] on span "add" at bounding box center [639, 106] width 18 height 9
